Goal: Task Accomplishment & Management: Manage account settings

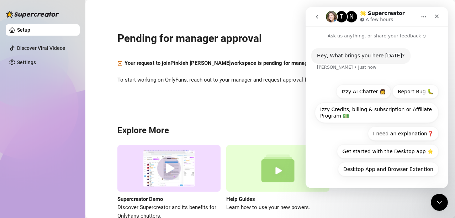
click at [275, 21] on div "Pending for manager approval Your request to join [PERSON_NAME] workspace is pe…" at bounding box center [271, 121] width 356 height 233
click at [436, 14] on icon "Close" at bounding box center [437, 17] width 6 height 6
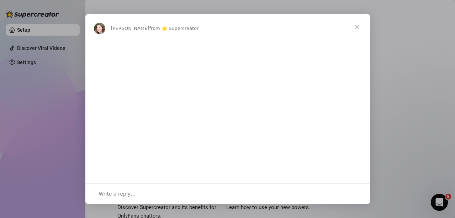
click at [380, 59] on div "Intercom messenger" at bounding box center [227, 109] width 455 height 218
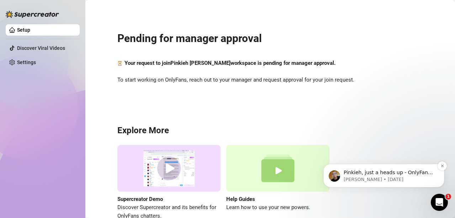
click at [408, 177] on p "[PERSON_NAME] • [DATE]" at bounding box center [390, 179] width 92 height 6
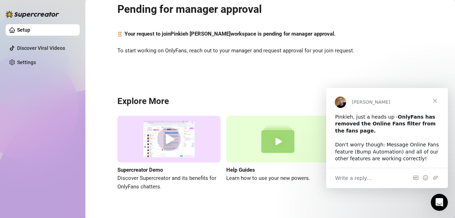
scroll to position [41, 0]
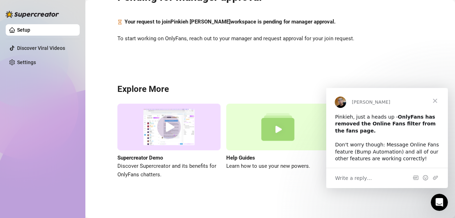
click at [220, 60] on div "Pending for manager approval Your request to join [PERSON_NAME] workspace is pe…" at bounding box center [271, 80] width 356 height 233
click at [433, 100] on span "Close" at bounding box center [436, 101] width 26 height 26
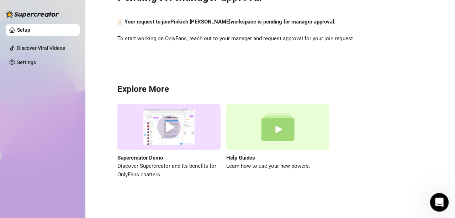
click at [436, 199] on icon "Open Intercom Messenger" at bounding box center [439, 201] width 12 height 12
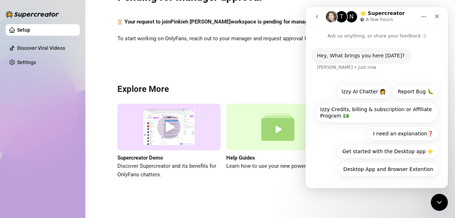
click at [361, 56] on div "Hey, What brings you here [DATE]?" at bounding box center [361, 55] width 88 height 7
click at [327, 56] on div "Hey, What brings you here [DATE]?" at bounding box center [361, 55] width 88 height 7
click at [379, 45] on div "Hey, What brings you here [DATE]? [PERSON_NAME] • Just now" at bounding box center [377, 60] width 142 height 40
drag, startPoint x: 380, startPoint y: 48, endPoint x: 376, endPoint y: 56, distance: 8.8
click at [380, 50] on div "Hey, What brings you here [DATE]? [PERSON_NAME] • Just now" at bounding box center [361, 56] width 99 height 16
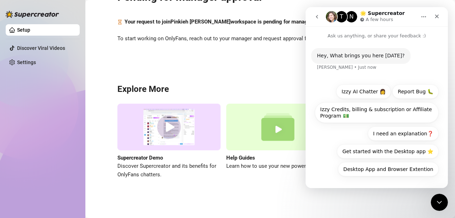
click at [376, 56] on div "Hey, What brings you here [DATE]?" at bounding box center [361, 55] width 88 height 7
click at [382, 37] on p "Ask us anything, or share your feedback :)" at bounding box center [377, 32] width 142 height 13
click at [406, 34] on p "Ask us anything, or share your feedback :)" at bounding box center [377, 32] width 142 height 13
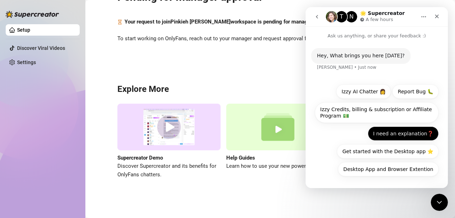
click at [387, 134] on button "I need an explanation❓" at bounding box center [403, 133] width 71 height 14
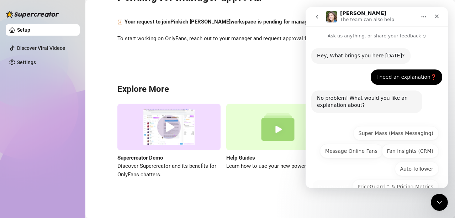
scroll to position [71, 0]
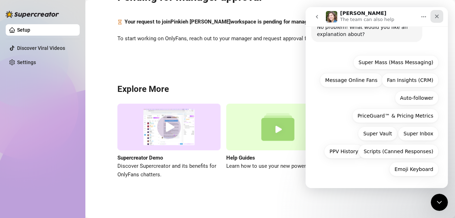
click at [436, 17] on icon "Close" at bounding box center [437, 17] width 4 height 4
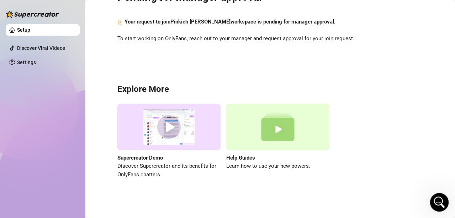
click at [436, 201] on icon "Open Intercom Messenger" at bounding box center [439, 201] width 12 height 12
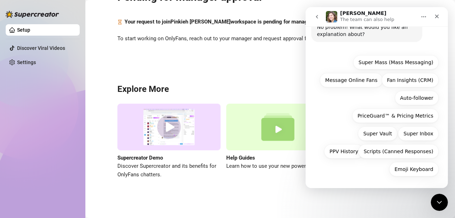
click at [319, 14] on icon "go back" at bounding box center [317, 17] width 6 height 6
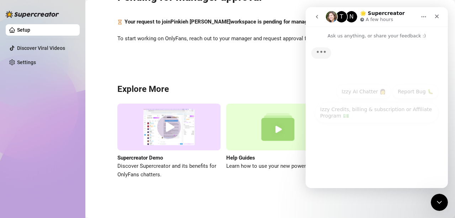
scroll to position [0, 0]
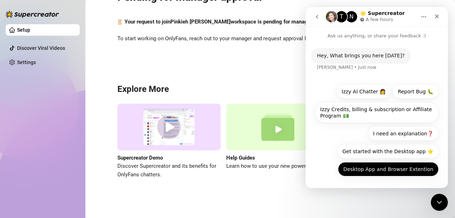
click at [387, 170] on button "Desktop App and Browser Extention" at bounding box center [388, 169] width 101 height 14
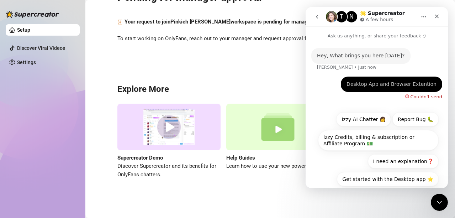
click at [405, 82] on div "Desktop App and Browser Extention" at bounding box center [392, 84] width 90 height 7
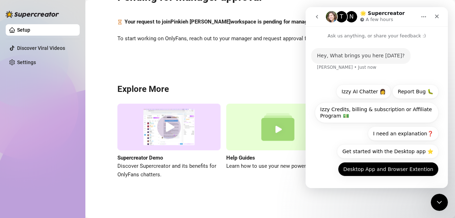
click at [394, 171] on button "Desktop App and Browser Extention" at bounding box center [388, 169] width 101 height 14
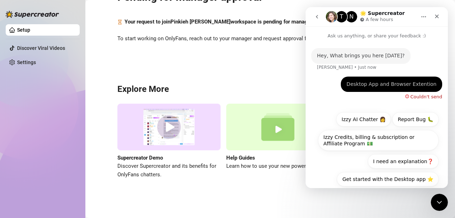
click at [409, 87] on div "Desktop App and Browser Extention" at bounding box center [392, 84] width 90 height 7
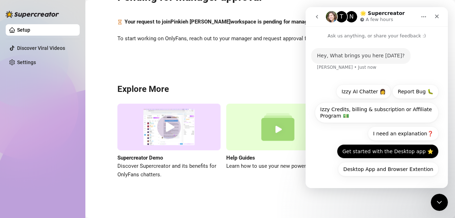
click at [398, 153] on button "Get started with the Desktop app ⭐️" at bounding box center [388, 151] width 102 height 14
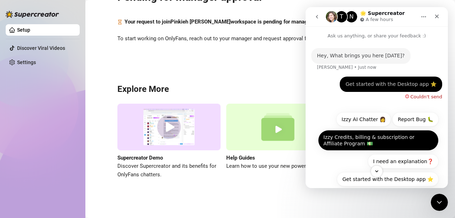
scroll to position [28, 0]
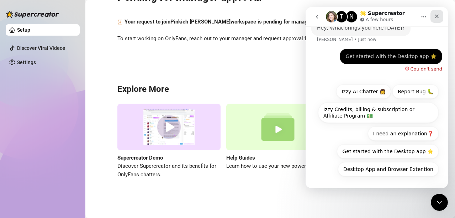
click at [436, 20] on div "Close" at bounding box center [437, 16] width 13 height 13
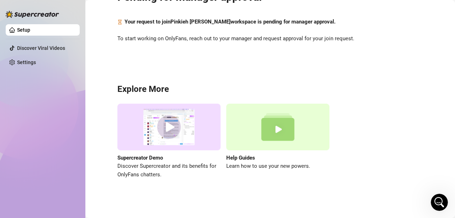
click at [146, 49] on div "Pending for manager approval Your request to join [PERSON_NAME] workspace is pe…" at bounding box center [271, 80] width 356 height 233
click at [36, 64] on link "Settings" at bounding box center [26, 62] width 19 height 6
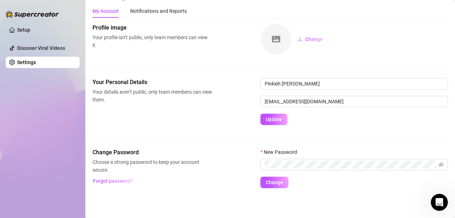
scroll to position [17, 0]
click at [273, 120] on span "Update" at bounding box center [274, 119] width 16 height 6
click at [273, 119] on span "Update" at bounding box center [274, 119] width 16 height 6
click at [279, 179] on span "Change" at bounding box center [274, 182] width 17 height 6
click at [280, 184] on span "Change" at bounding box center [274, 182] width 17 height 6
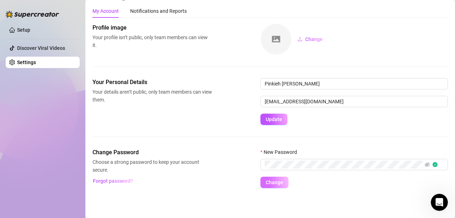
click at [275, 180] on span "Change" at bounding box center [274, 182] width 17 height 6
click at [286, 184] on button "Change" at bounding box center [275, 182] width 28 height 11
click at [27, 63] on link "Settings" at bounding box center [26, 62] width 19 height 6
